Goal: Feedback & Contribution: Submit feedback/report problem

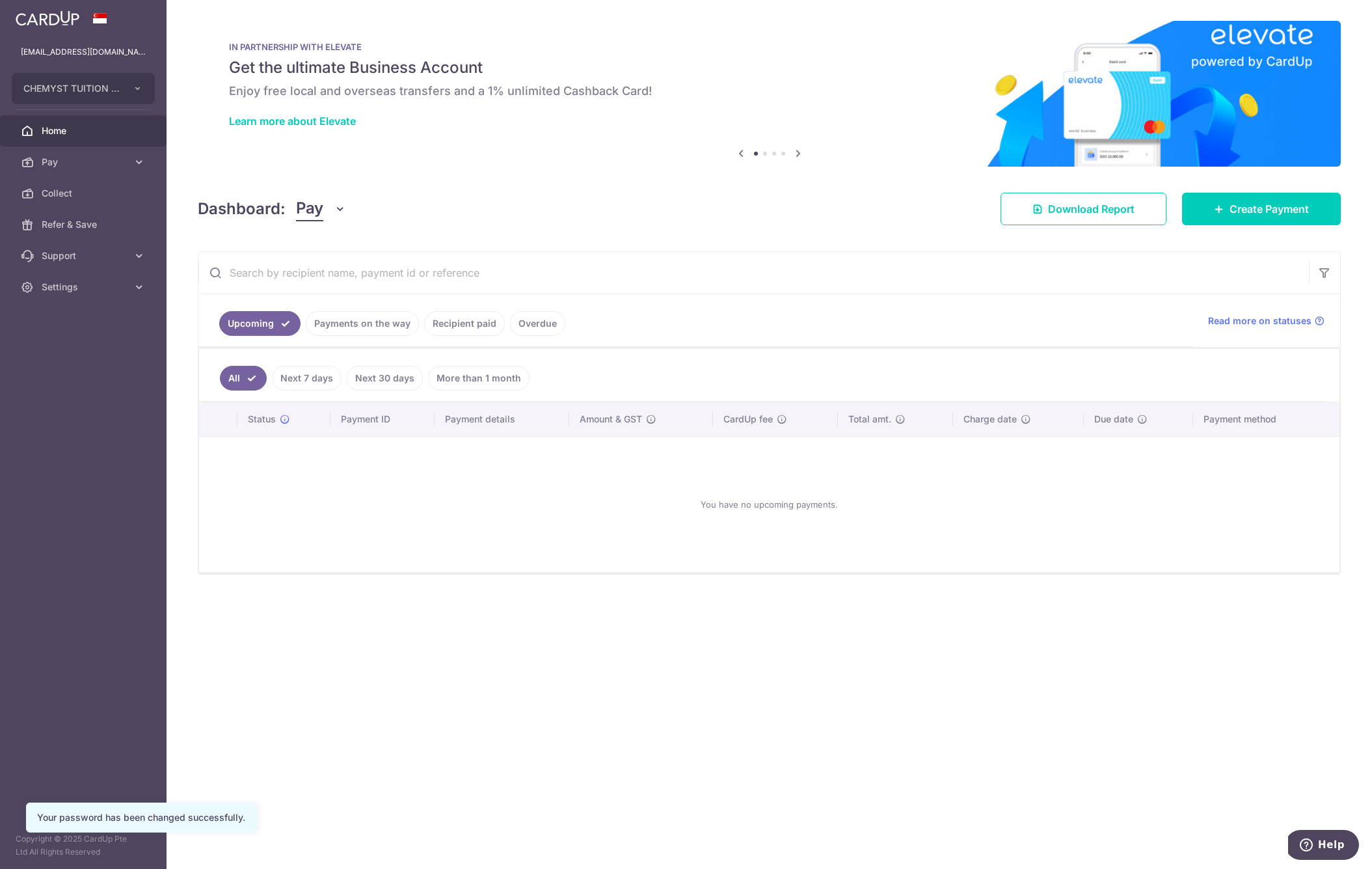
click at [296, 372] on link "Next 7 days" at bounding box center [306, 378] width 70 height 25
click at [462, 326] on link "Recipient paid" at bounding box center [464, 323] width 81 height 25
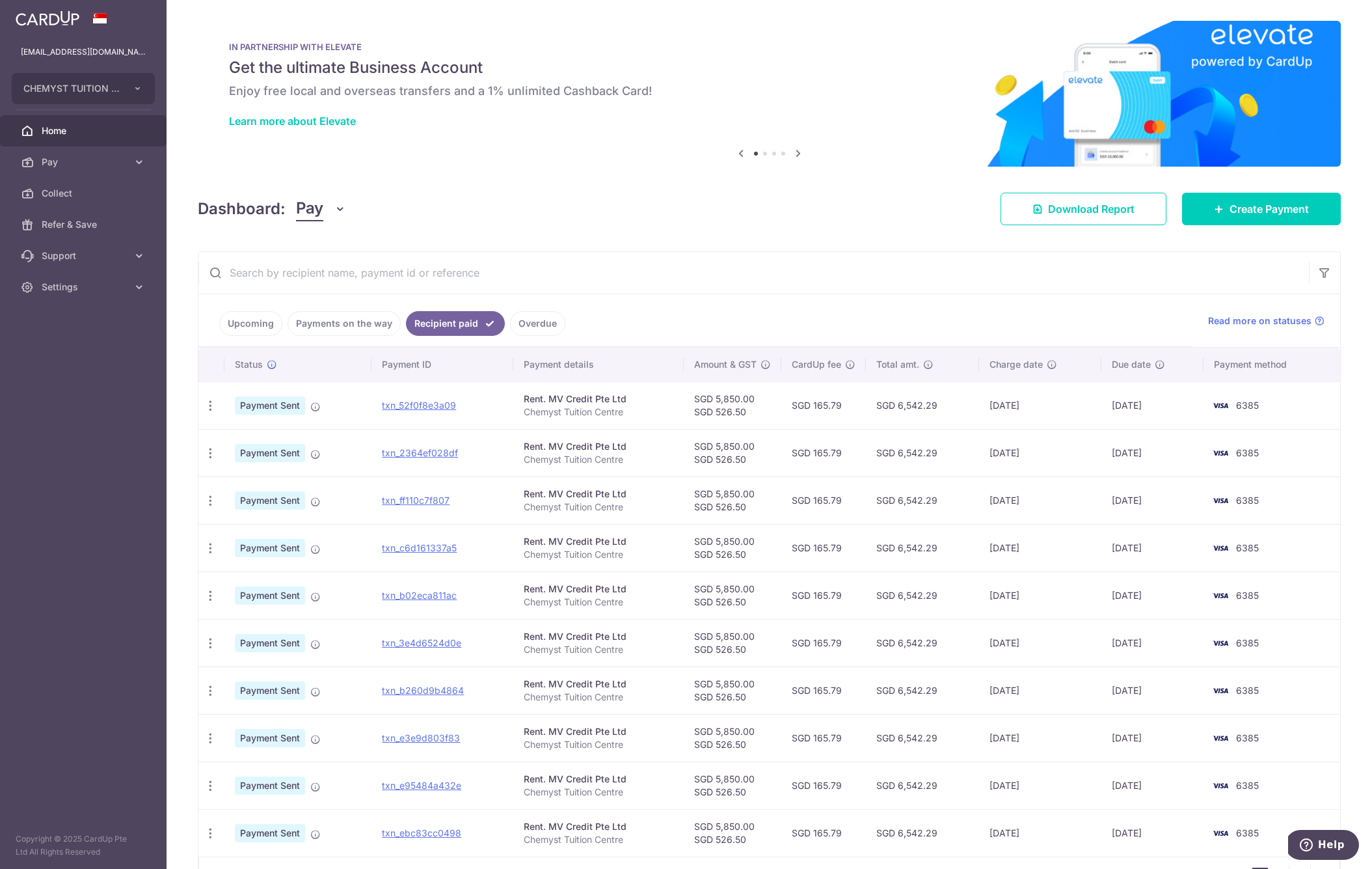
scroll to position [7, 0]
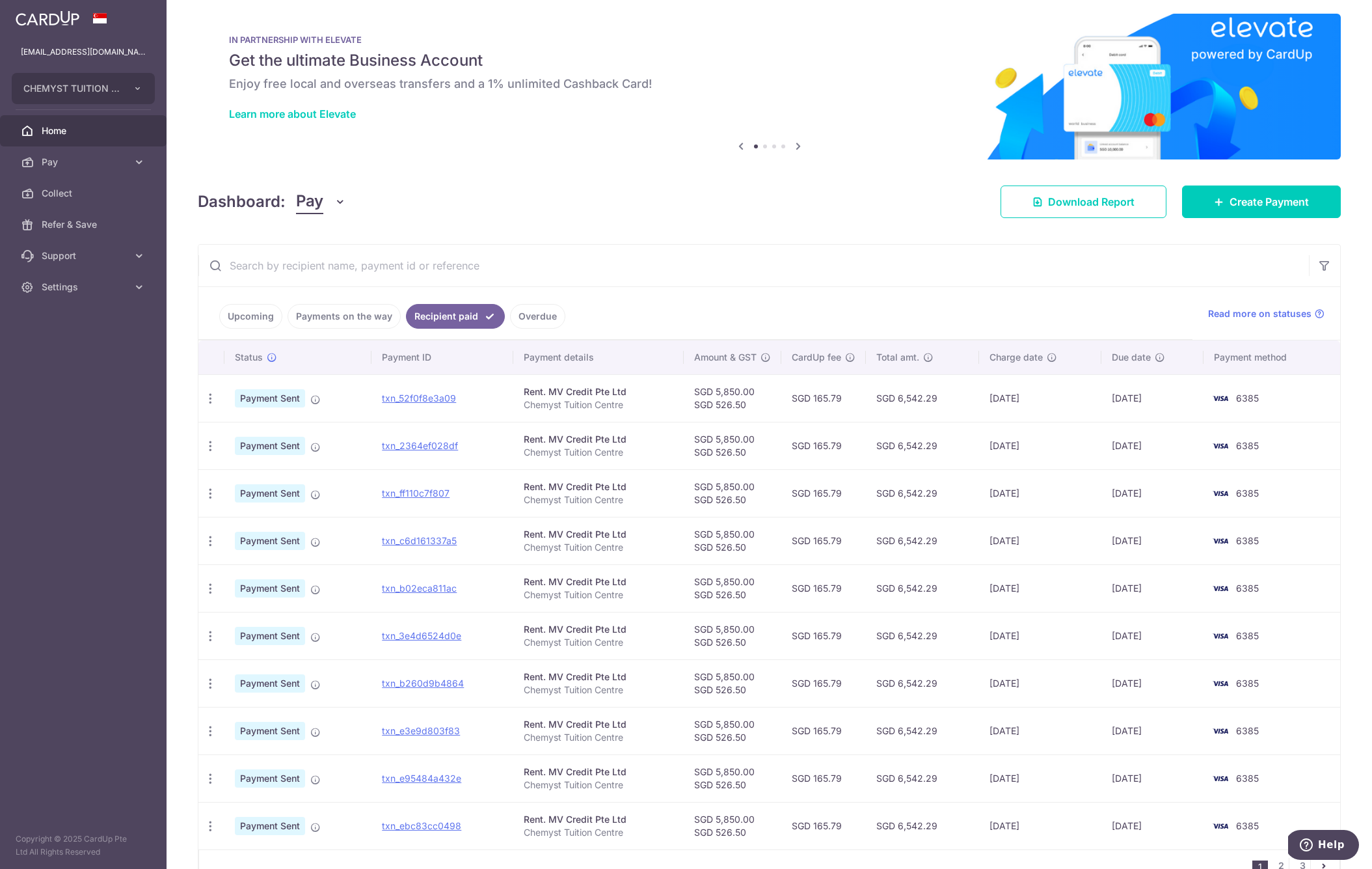
click at [350, 327] on link "Payments on the way" at bounding box center [343, 316] width 113 height 25
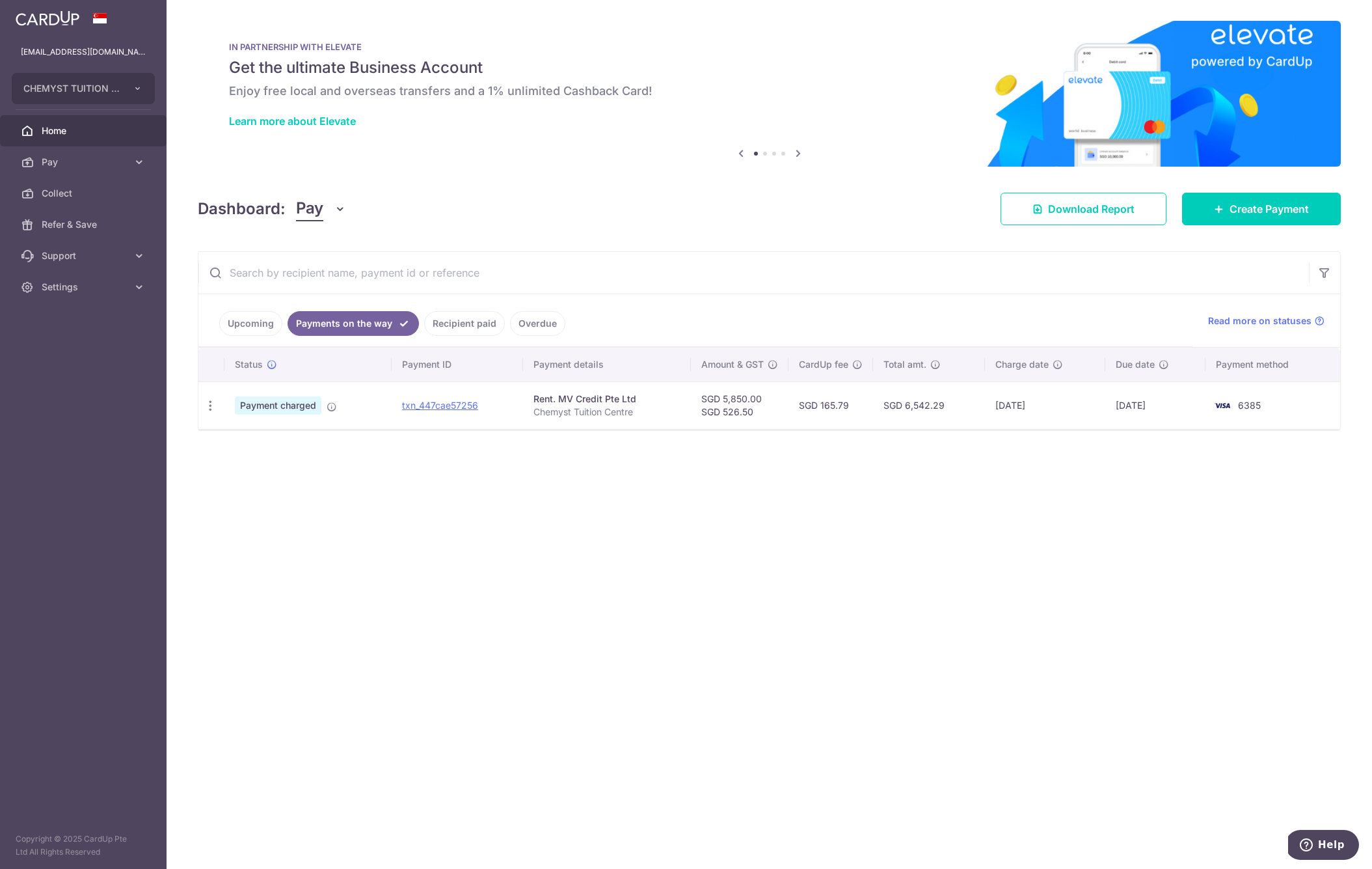
click at [238, 327] on link "Upcoming" at bounding box center [251, 323] width 63 height 25
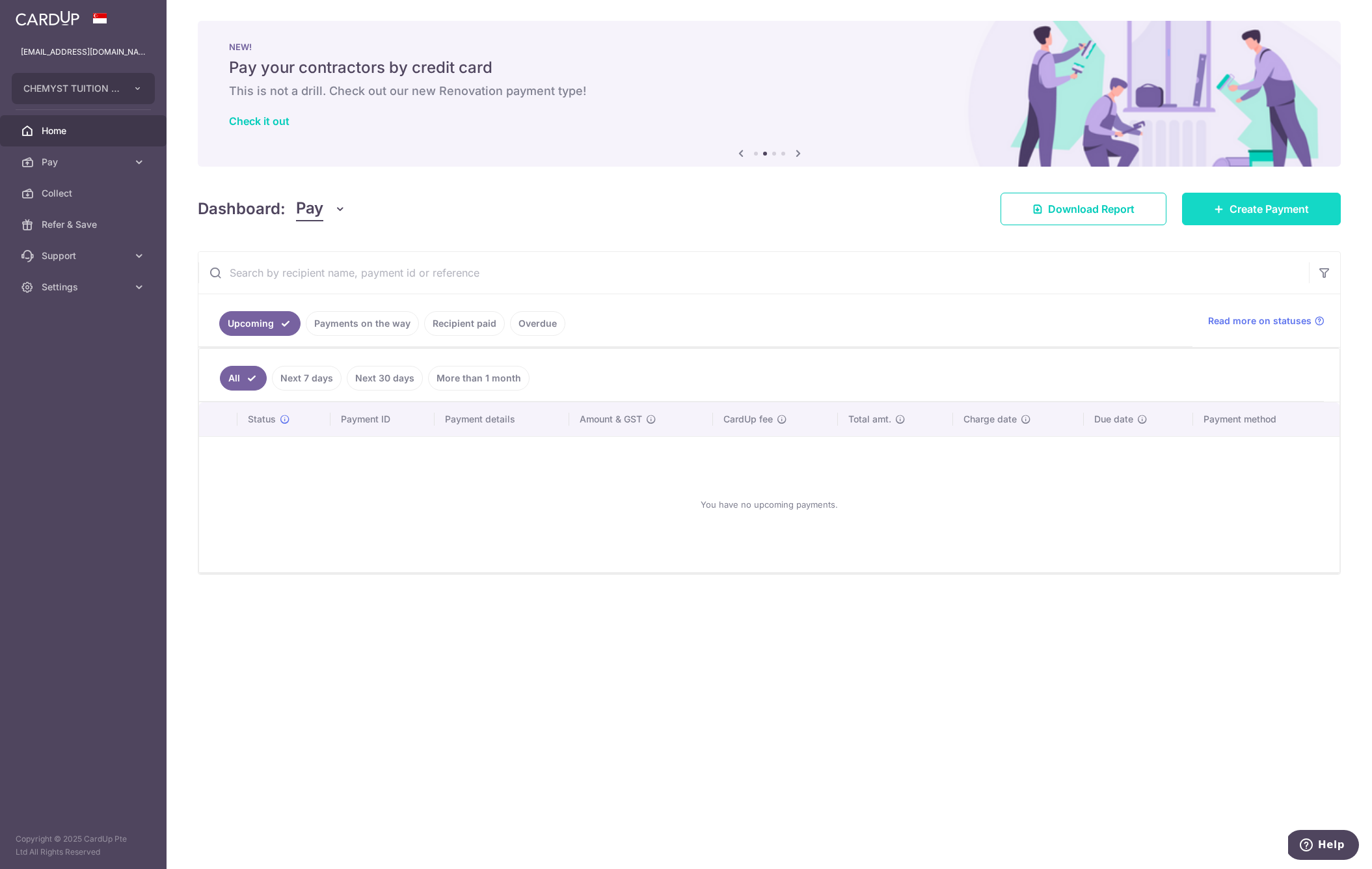
click at [1256, 212] on span "Create Payment" at bounding box center [1269, 209] width 80 height 16
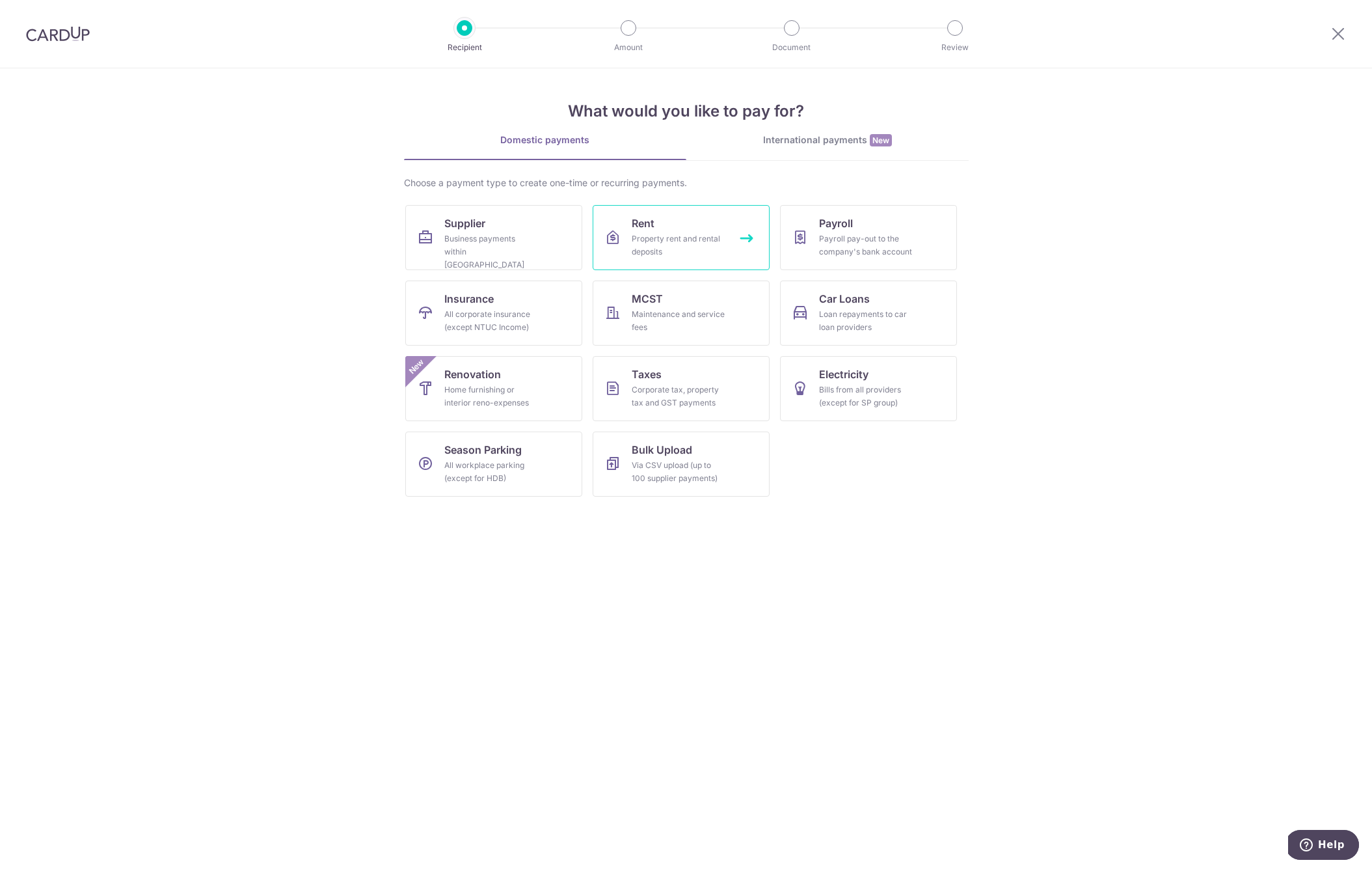
click at [688, 234] on div "Property rent and rental deposits" at bounding box center [678, 246] width 93 height 26
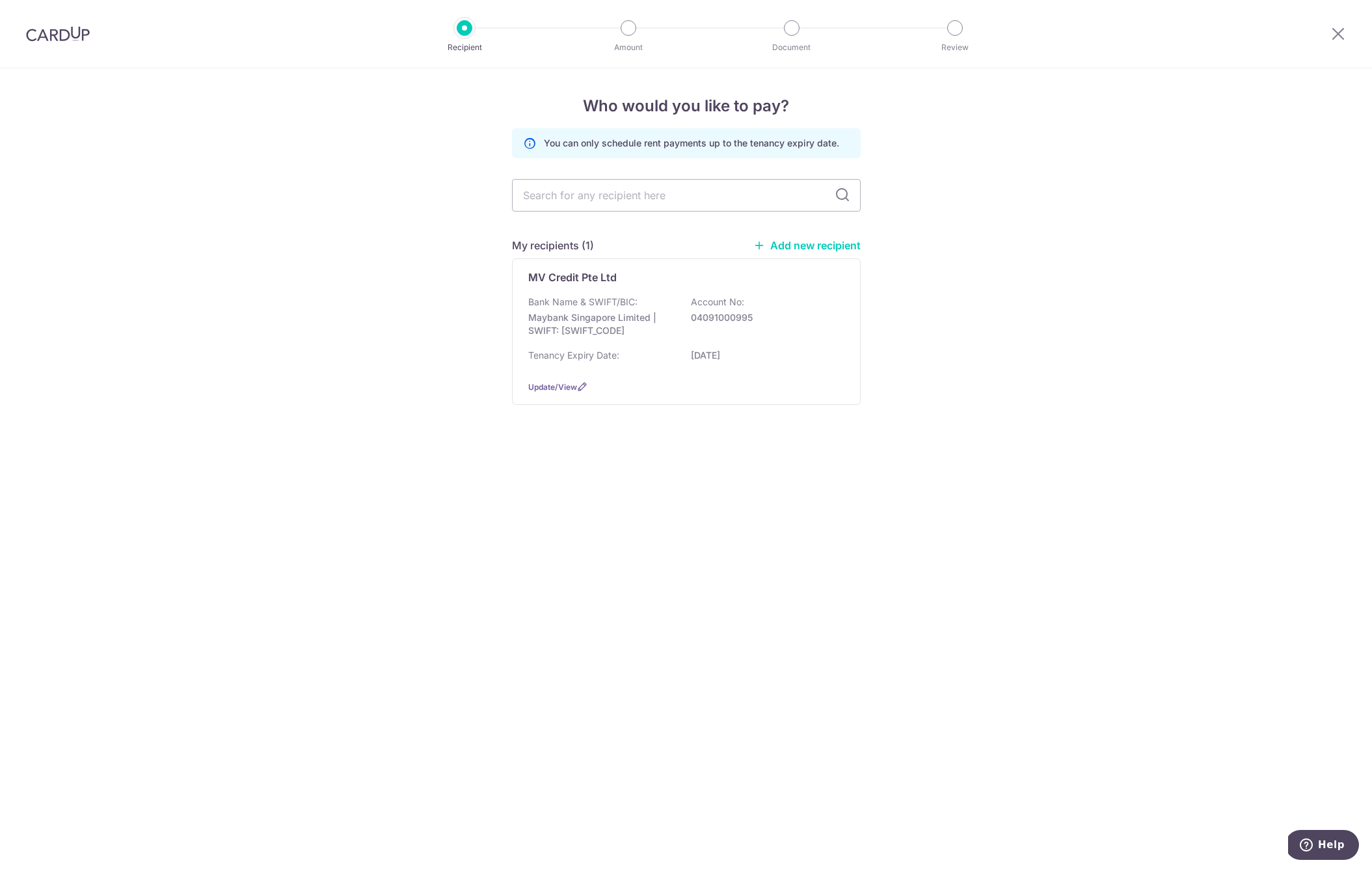
click at [811, 244] on link "Add new recipient" at bounding box center [806, 246] width 107 height 13
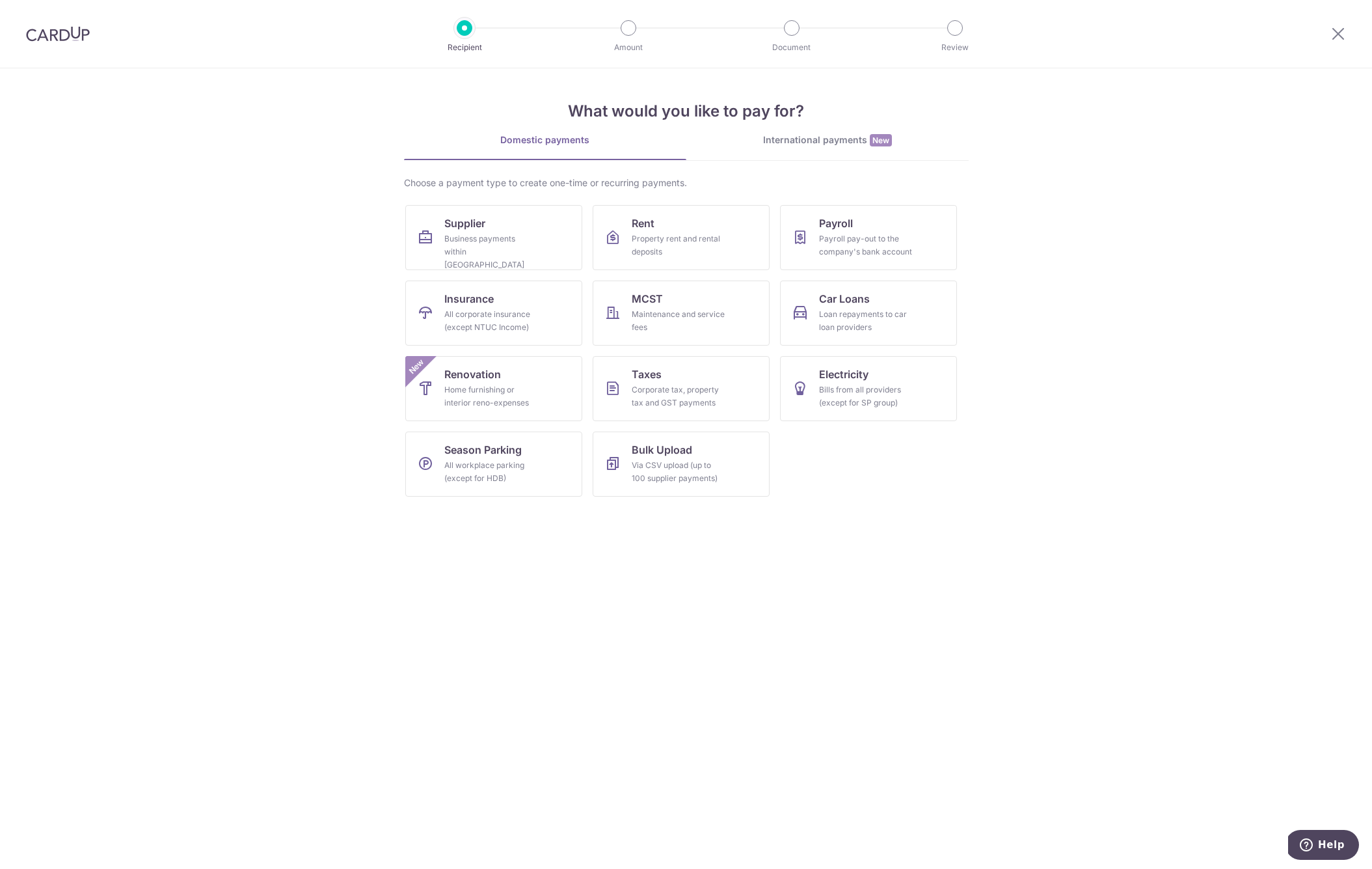
click at [49, 29] on img at bounding box center [58, 34] width 64 height 16
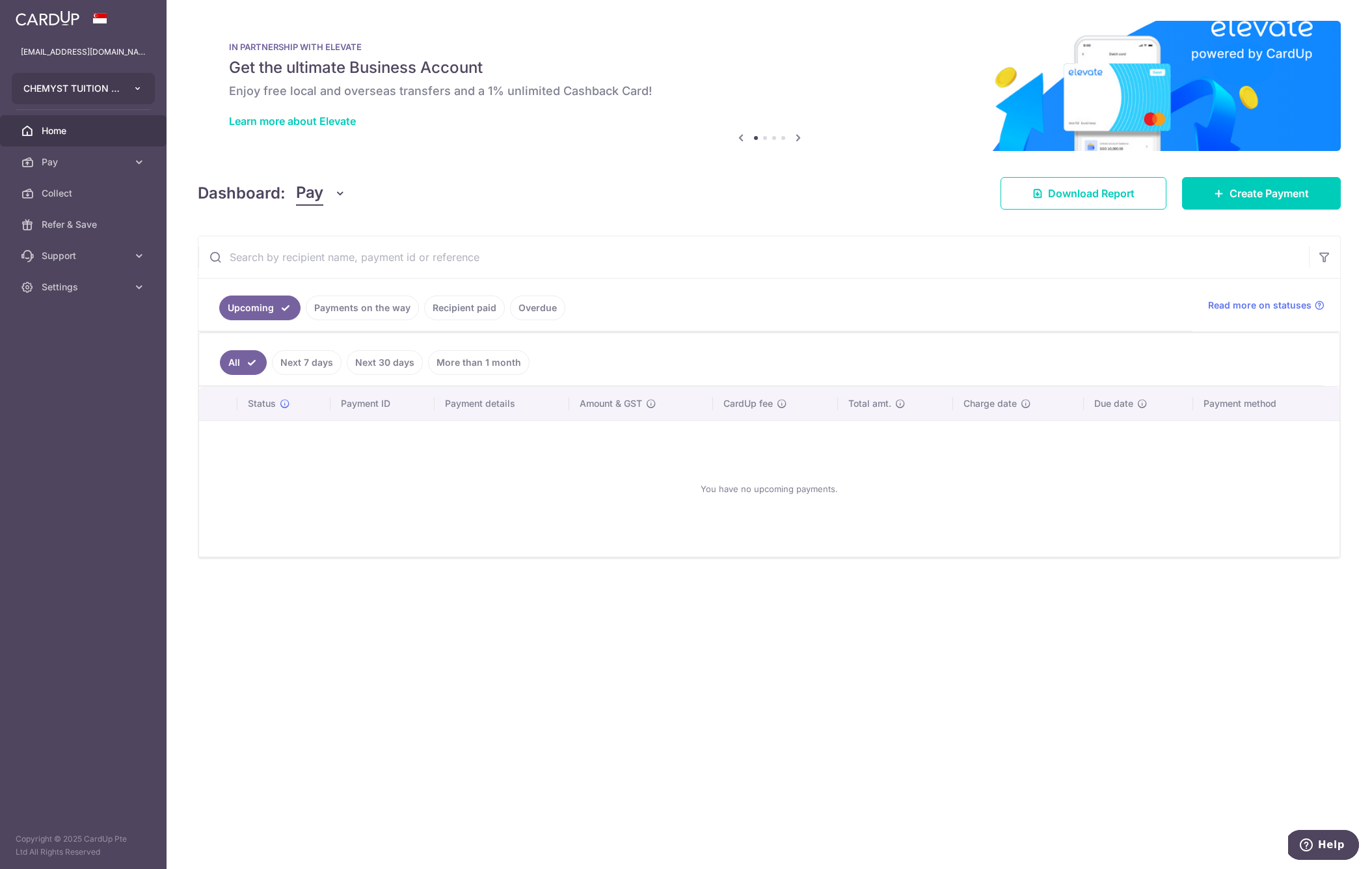
click at [144, 94] on button "CHEMYST TUITION CENTRE PTE. LTD." at bounding box center [83, 89] width 143 height 31
click at [65, 161] on link "CHEMYST TUITION CENTRE PTE. LTD." at bounding box center [86, 157] width 148 height 24
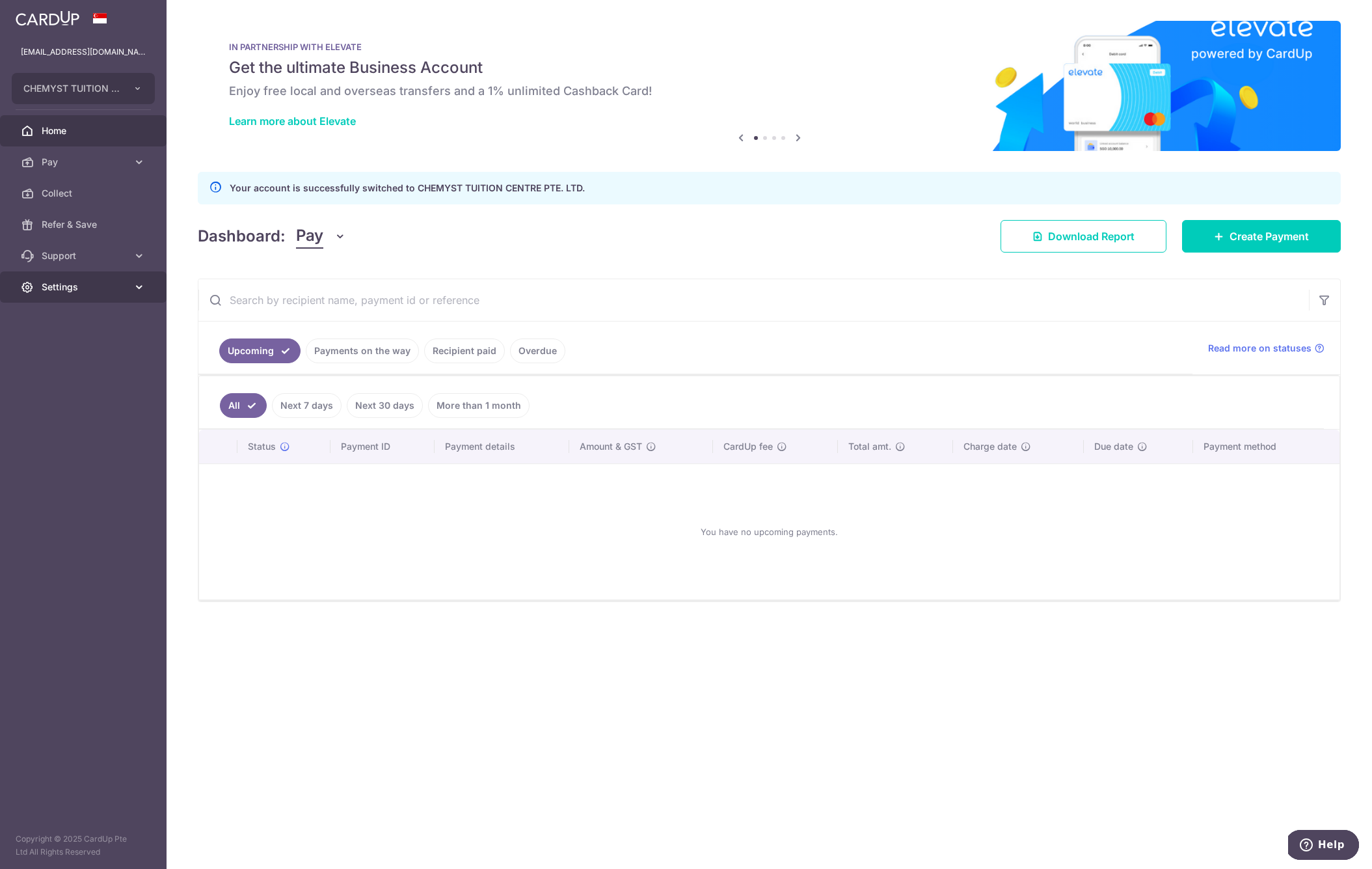
click at [95, 276] on link "Settings" at bounding box center [83, 287] width 167 height 31
click at [76, 321] on span "Account" at bounding box center [84, 318] width 86 height 13
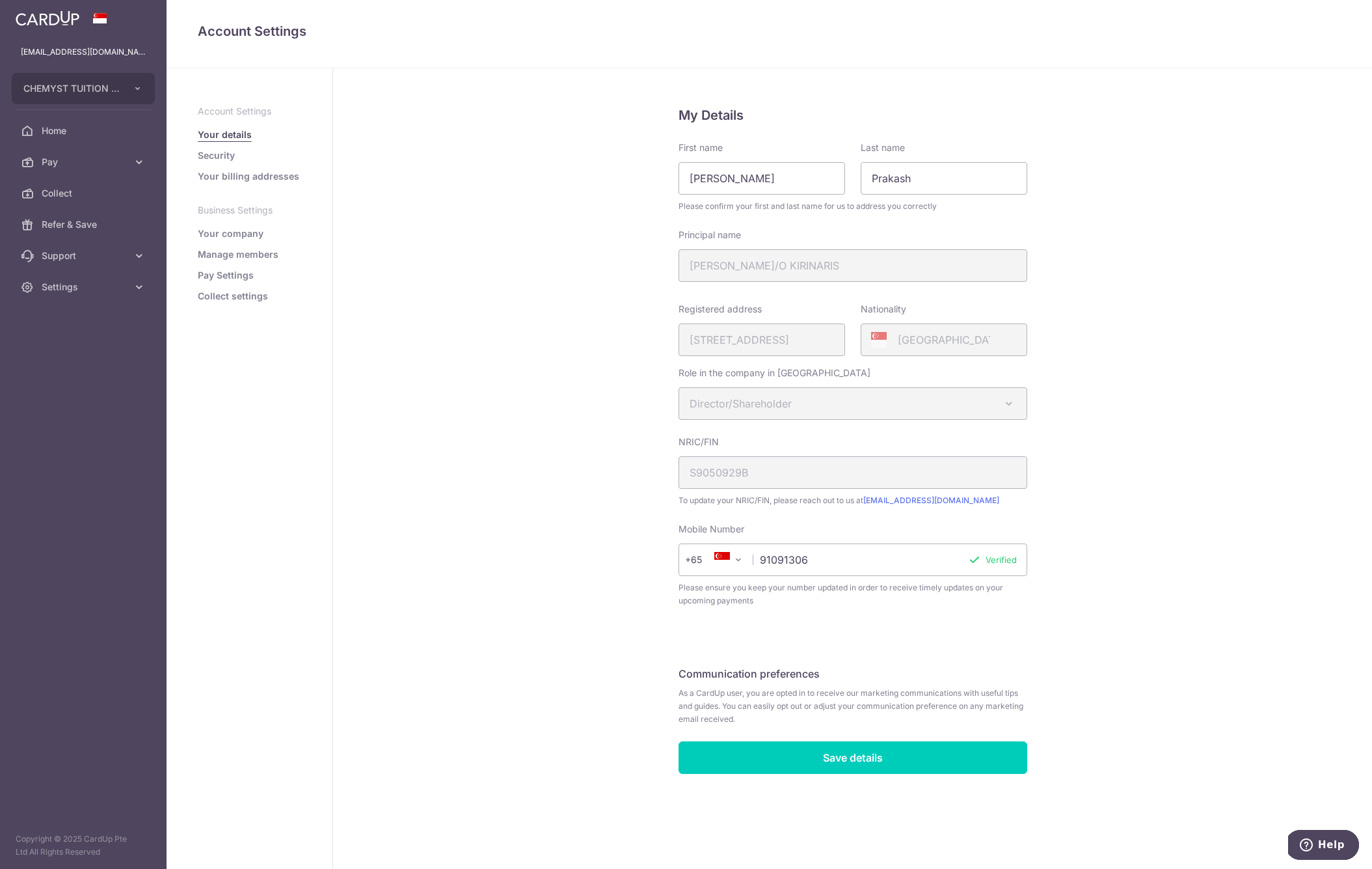
click at [231, 235] on link "Your company" at bounding box center [231, 234] width 66 height 13
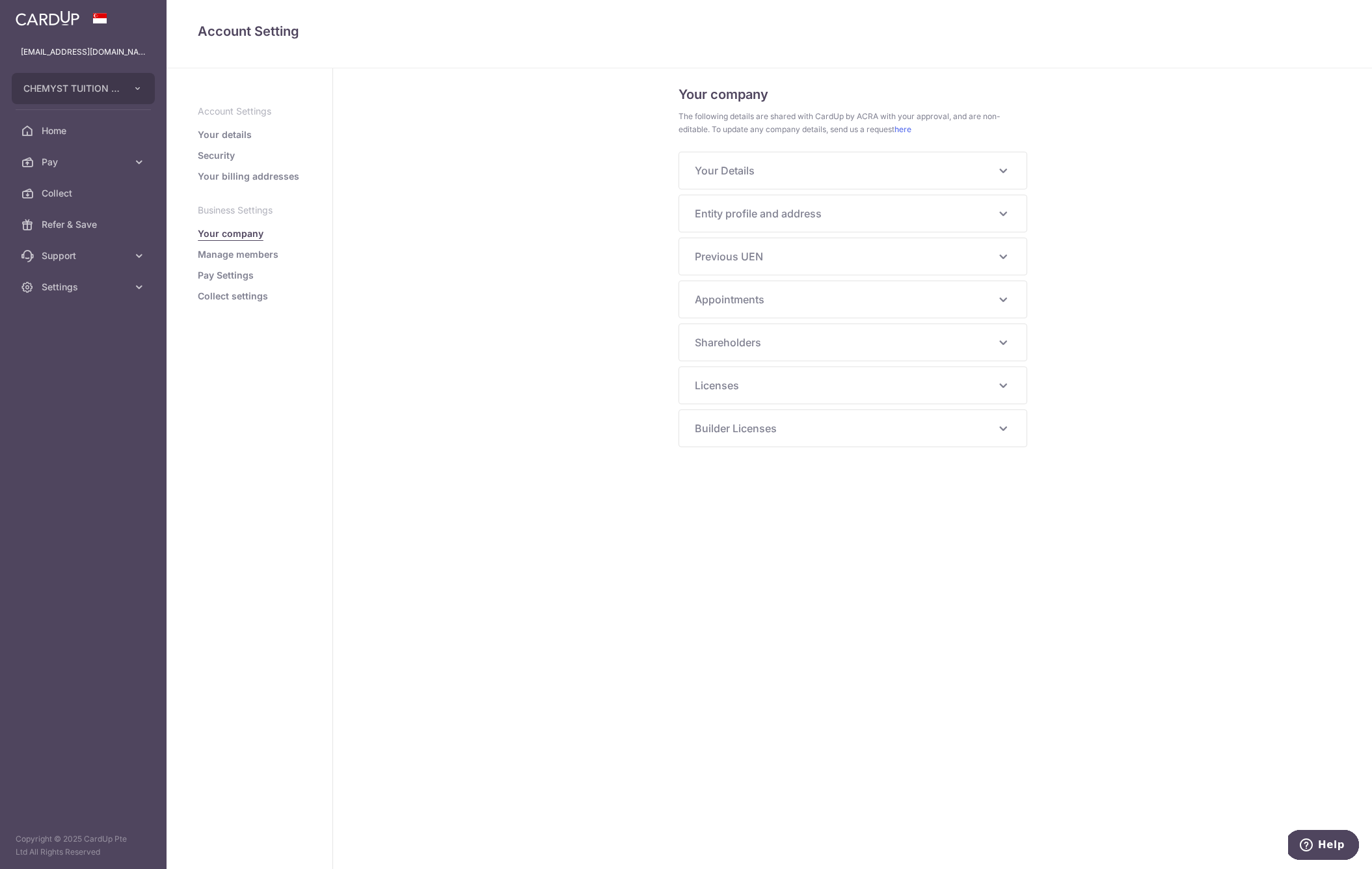
click at [791, 216] on span "Entity profile and address" at bounding box center [845, 214] width 300 height 16
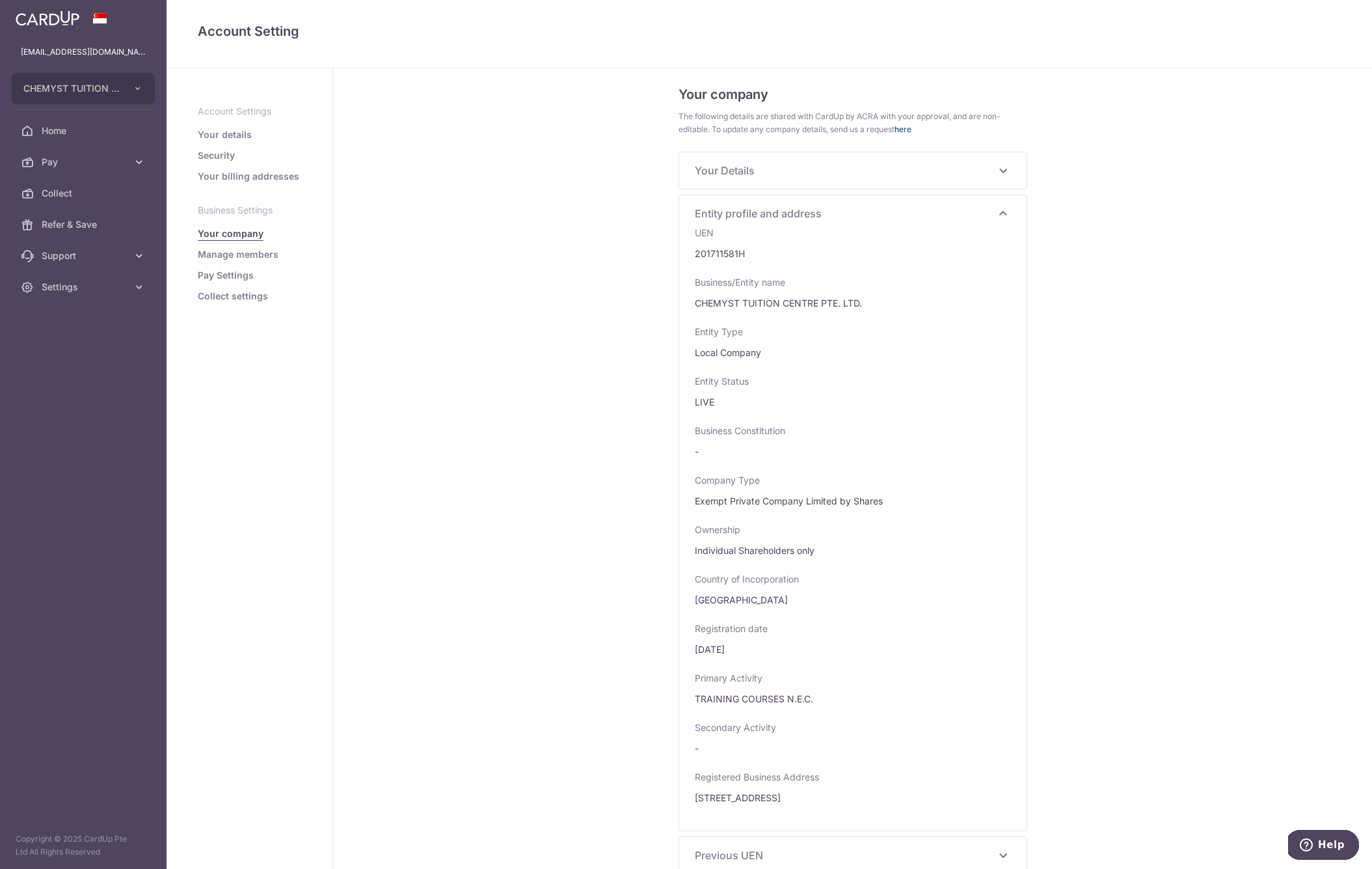
click at [898, 133] on link "here" at bounding box center [903, 129] width 17 height 10
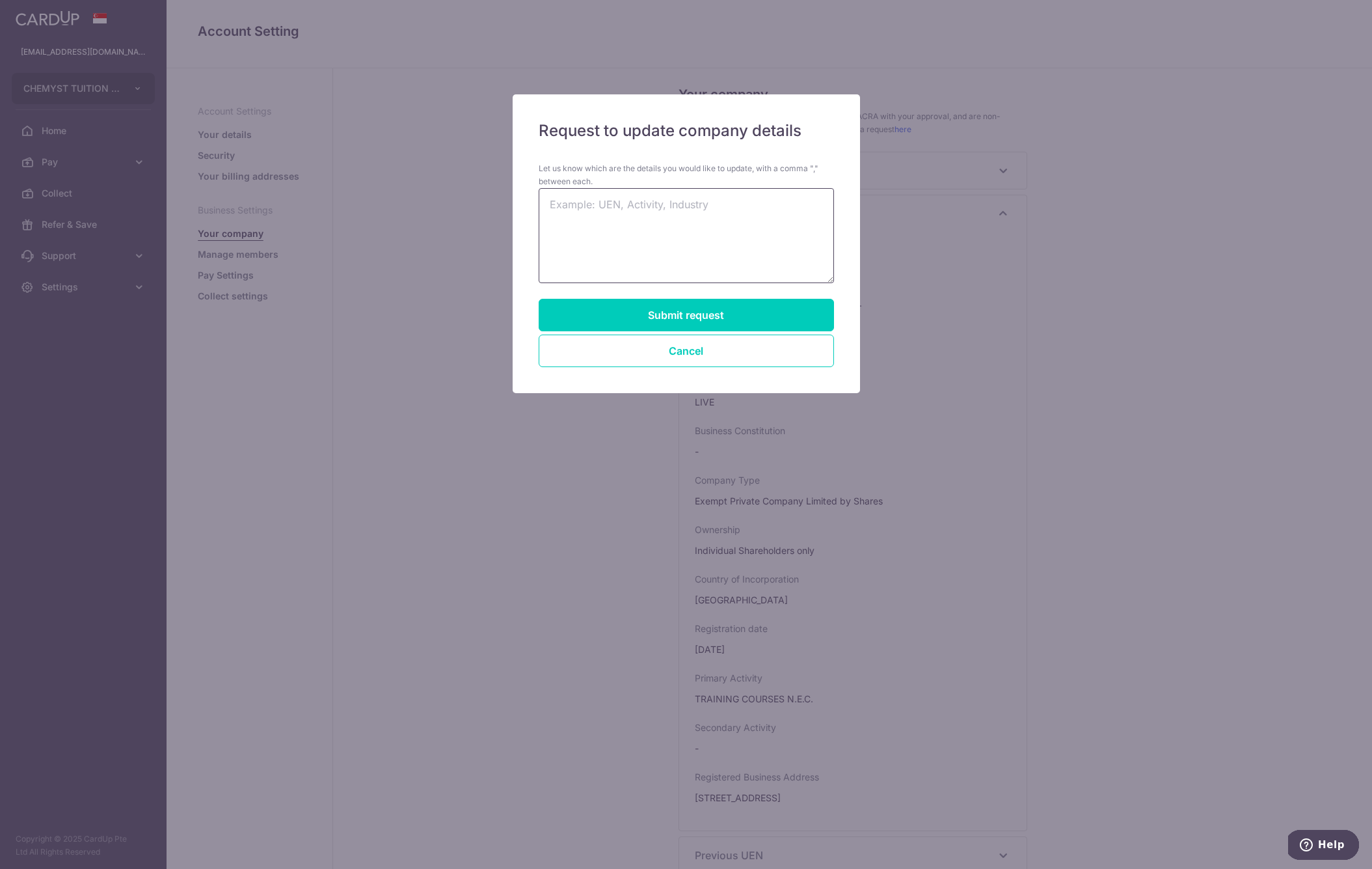
click at [644, 223] on textarea at bounding box center [686, 235] width 295 height 95
type textarea "c"
type textarea "company name, address"
click at [654, 314] on button "Submit request" at bounding box center [686, 315] width 295 height 33
